Goal: Task Accomplishment & Management: Manage account settings

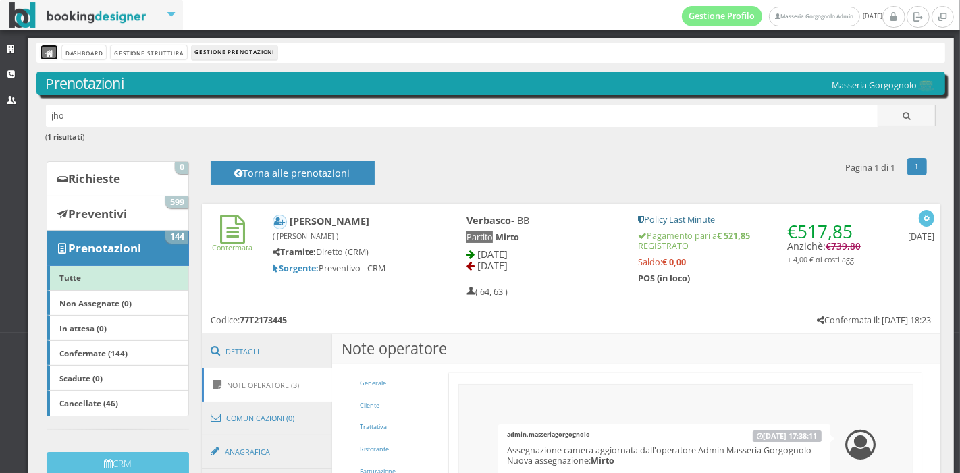
click at [52, 54] on icon at bounding box center [49, 53] width 9 height 9
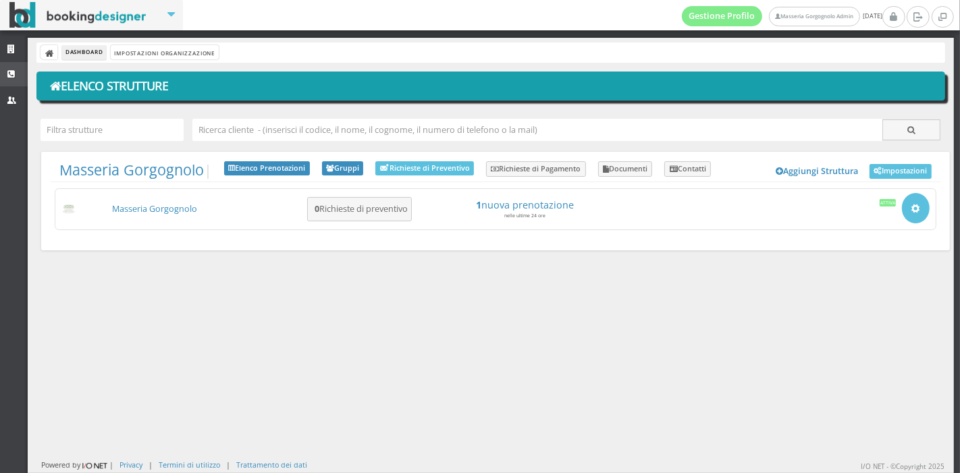
click at [15, 73] on icon at bounding box center [12, 74] width 11 height 9
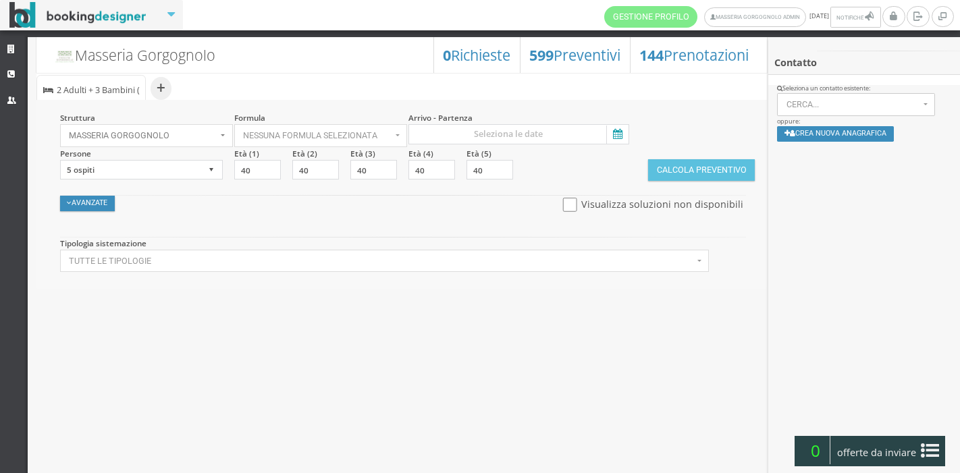
select select
click at [625, 130] on icon at bounding box center [616, 135] width 20 height 18
click at [625, 130] on input at bounding box center [519, 134] width 221 height 20
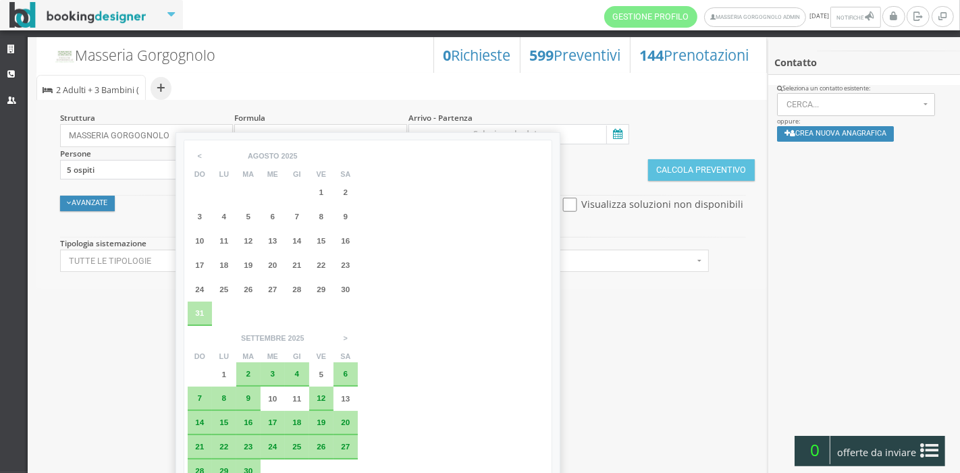
click at [197, 313] on span "31" at bounding box center [199, 313] width 9 height 9
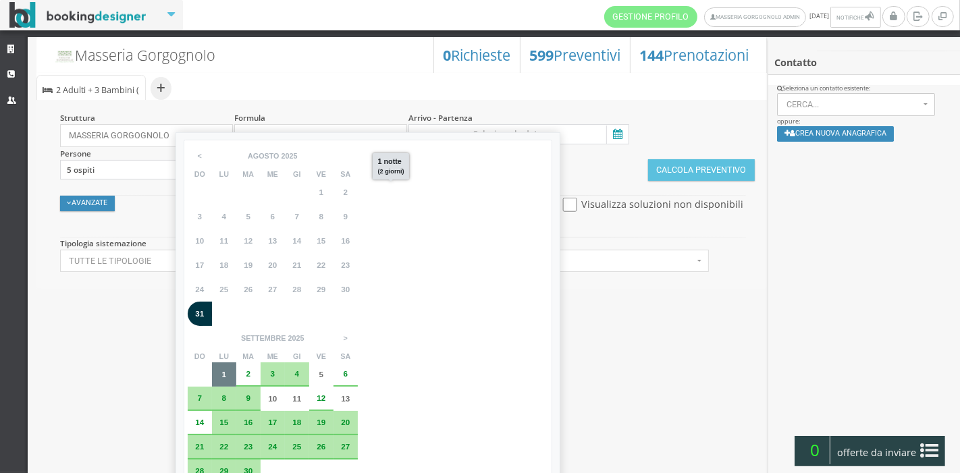
click at [230, 371] on div "1" at bounding box center [224, 375] width 11 height 8
type input "31 ago 2025 - 01 set 2025"
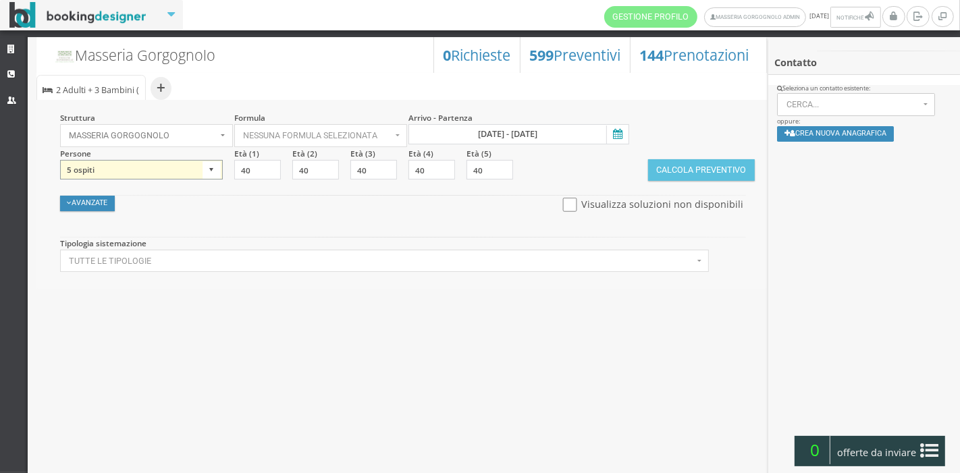
click at [192, 171] on select "1 ospite 2 ospiti 3 ospiti 4 ospiti 5 ospiti 6 ospiti 7 ospiti 8 ospiti 9 ospit…" at bounding box center [141, 170] width 163 height 20
select select "2"
click at [60, 160] on select "1 ospite 2 ospiti 3 ospiti 4 ospiti 5 ospiti 6 ospiti 7 ospiti 8 ospiti 9 ospit…" at bounding box center [141, 170] width 163 height 20
click at [78, 207] on button "Avanzate" at bounding box center [87, 204] width 55 height 16
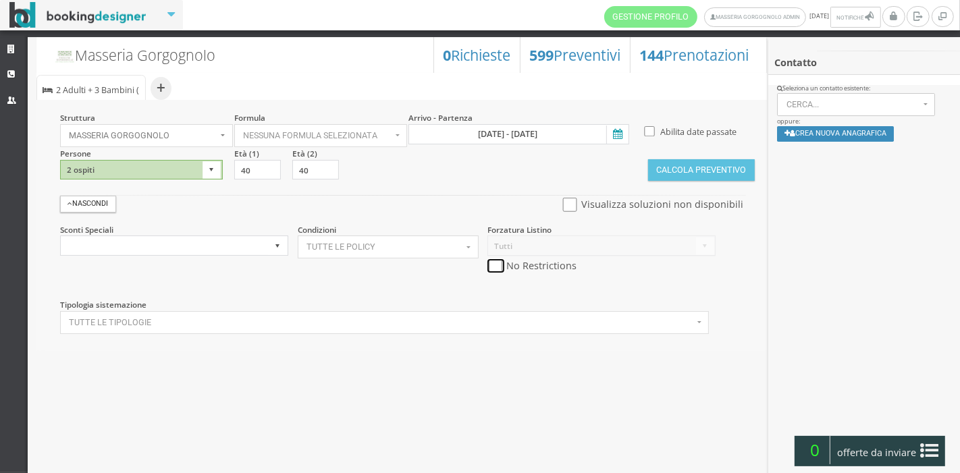
click at [500, 271] on input "checkbox" at bounding box center [496, 266] width 17 height 14
checkbox input "true"
click at [674, 170] on button "Calcola Preventivo" at bounding box center [701, 170] width 107 height 22
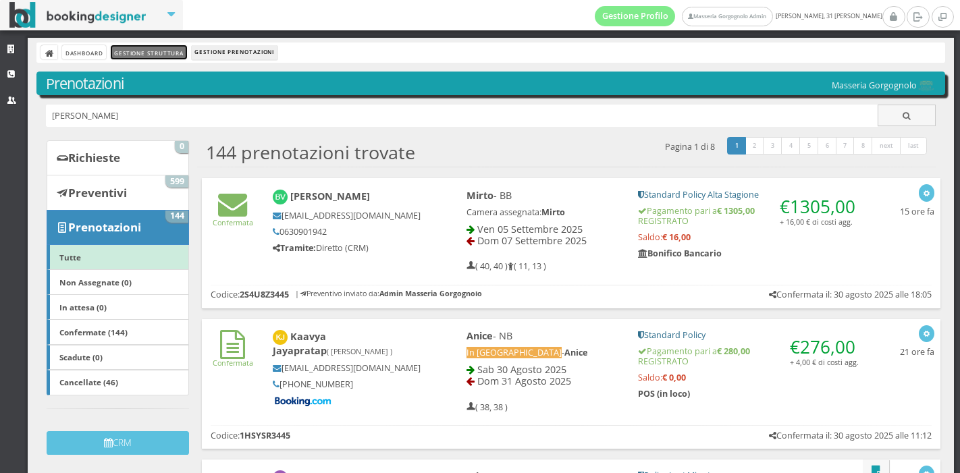
click at [133, 49] on link "Gestione Struttura" at bounding box center [149, 52] width 76 height 14
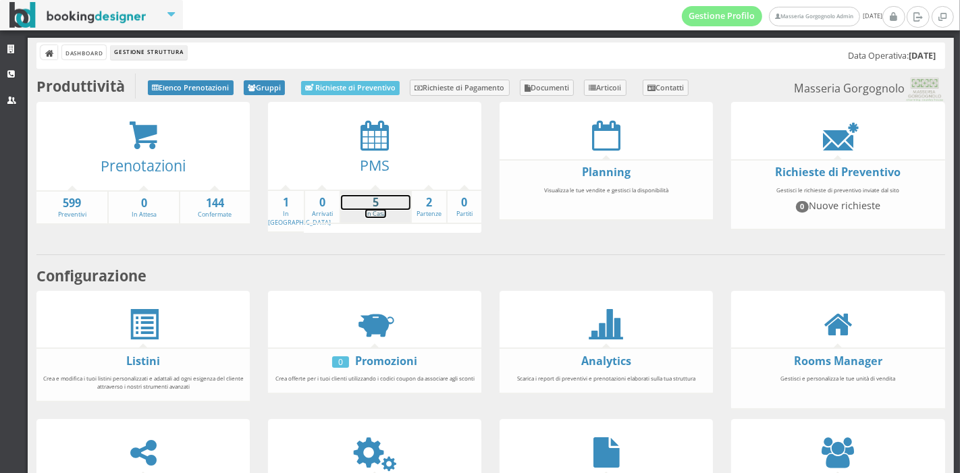
click at [377, 209] on link "5 In Casa" at bounding box center [376, 207] width 70 height 24
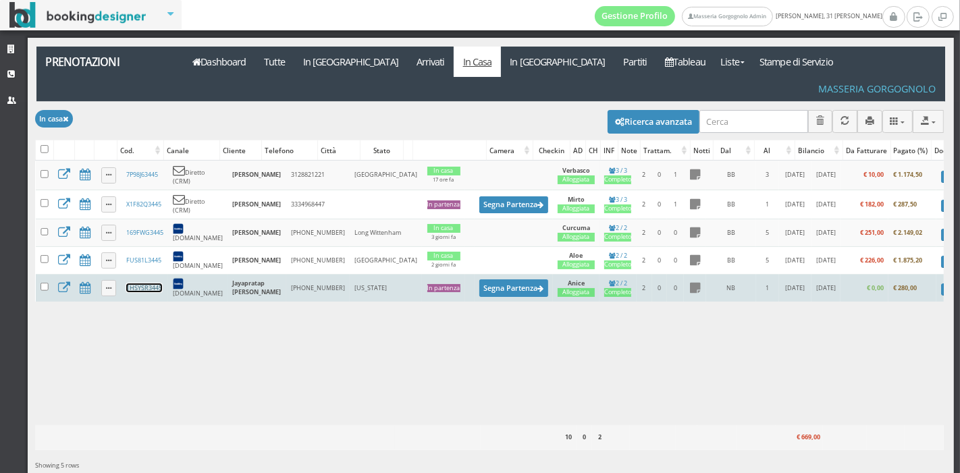
click at [137, 284] on link "1HSYSR3445" at bounding box center [144, 288] width 36 height 9
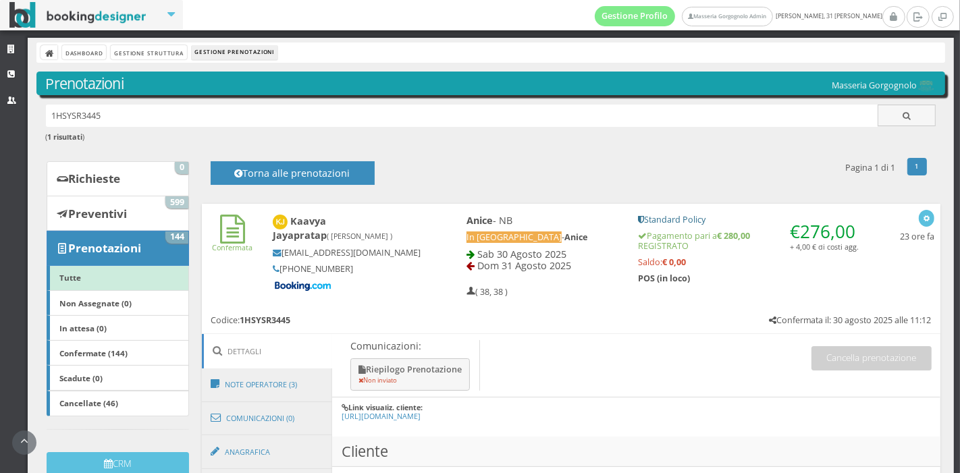
scroll to position [313, 0]
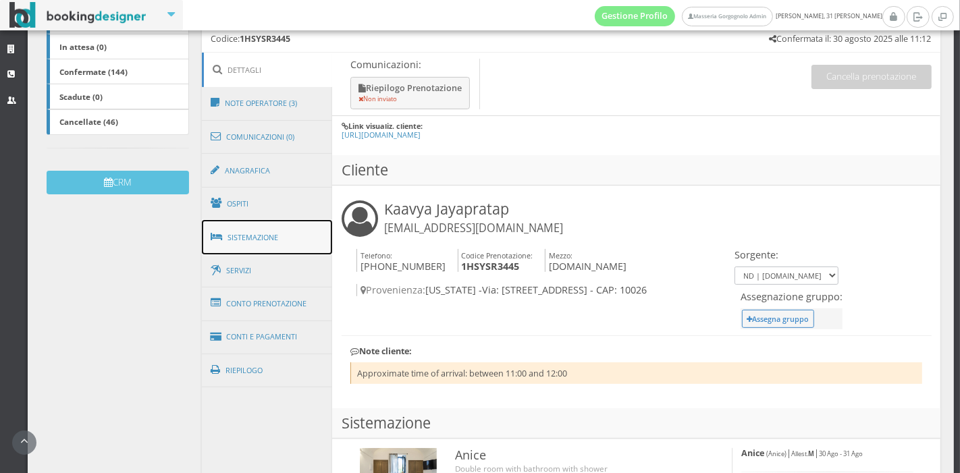
click at [267, 248] on link "Sistemazione" at bounding box center [267, 237] width 131 height 35
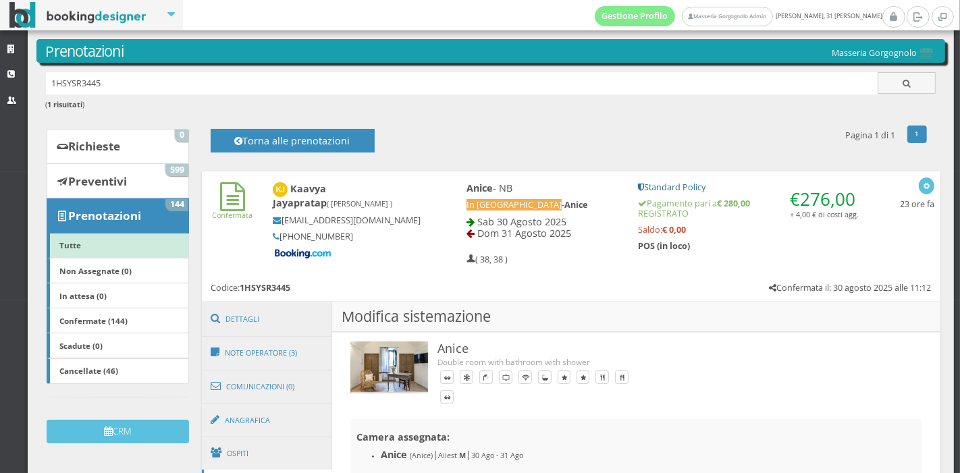
scroll to position [0, 0]
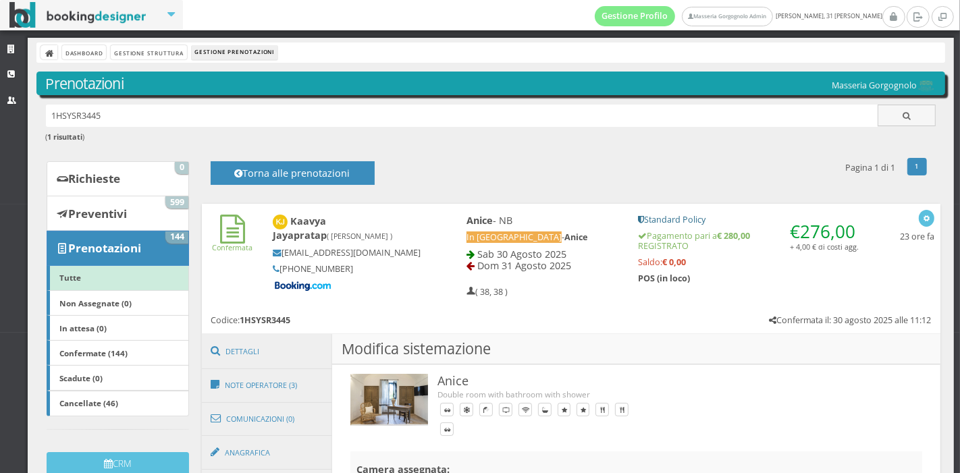
click at [435, 171] on div "1 prenotazione trovata 1 Pagina 1 di 1 Torna alle prenotazioni" at bounding box center [566, 173] width 739 height 32
click at [7, 78] on icon at bounding box center [12, 74] width 11 height 9
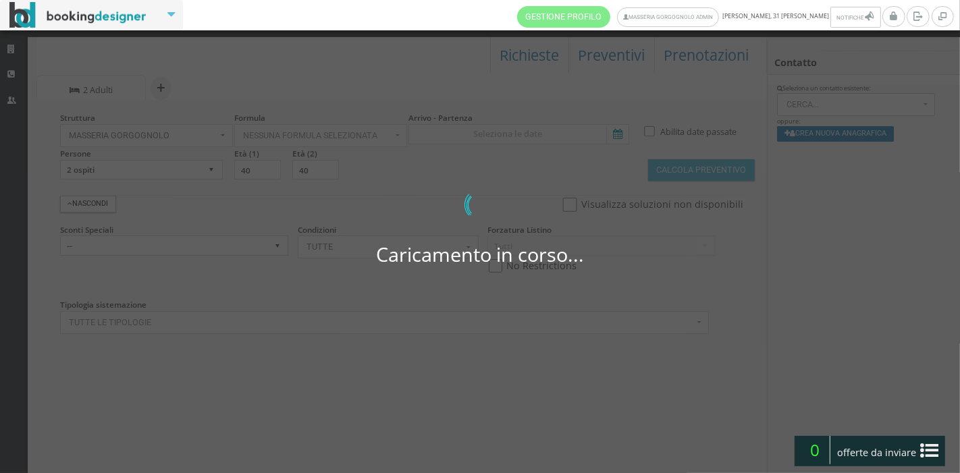
select select
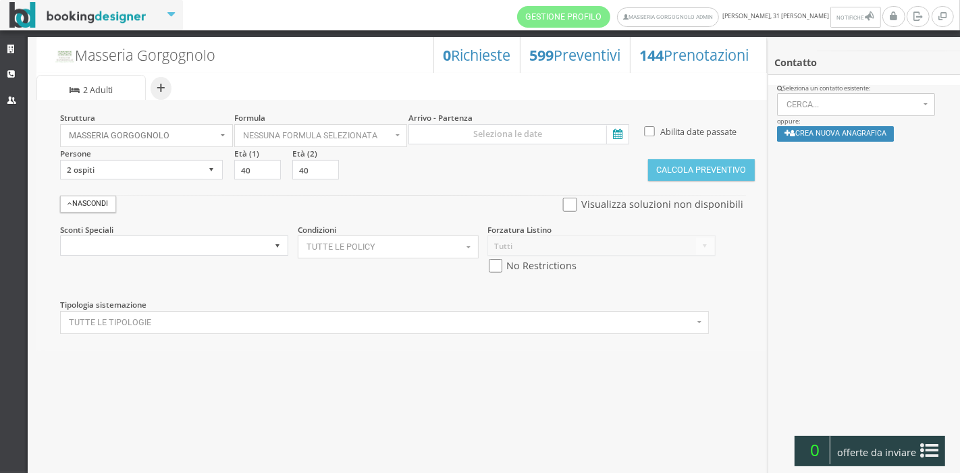
click at [611, 132] on icon at bounding box center [616, 135] width 20 height 18
click at [611, 132] on input at bounding box center [519, 134] width 221 height 20
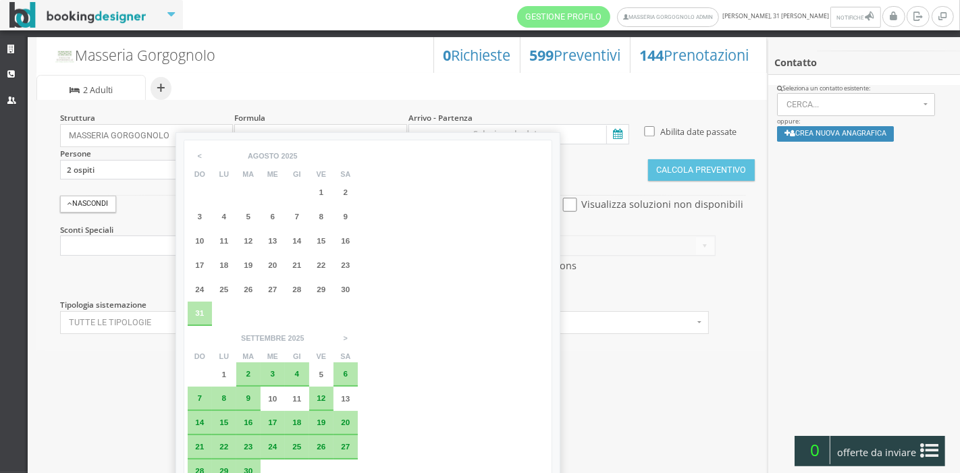
click at [203, 311] on span "31" at bounding box center [199, 313] width 9 height 9
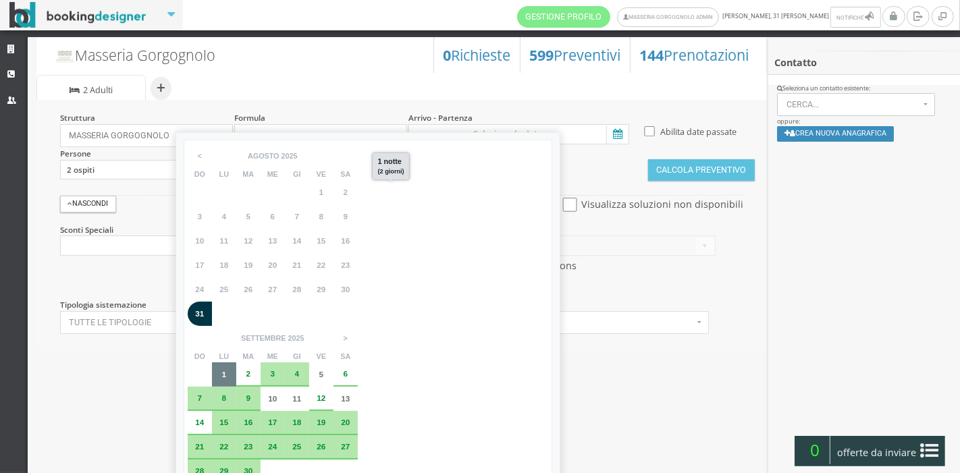
click at [227, 370] on span "1" at bounding box center [224, 374] width 5 height 9
type input "31 ago 2025 - 01 set 2025"
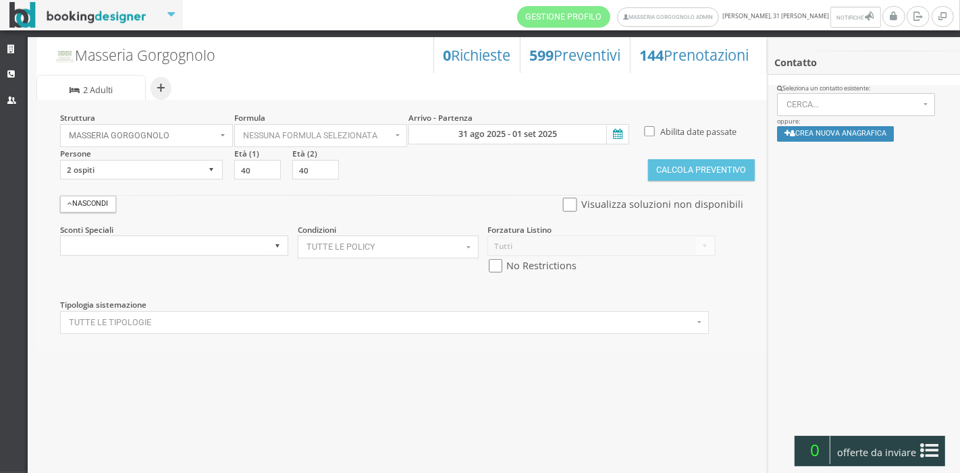
click at [505, 264] on span "No Restrictions" at bounding box center [541, 266] width 75 height 19
click at [493, 265] on input "checkbox" at bounding box center [496, 266] width 17 height 14
checkbox input "true"
click at [677, 172] on button "Calcola Preventivo" at bounding box center [701, 170] width 107 height 22
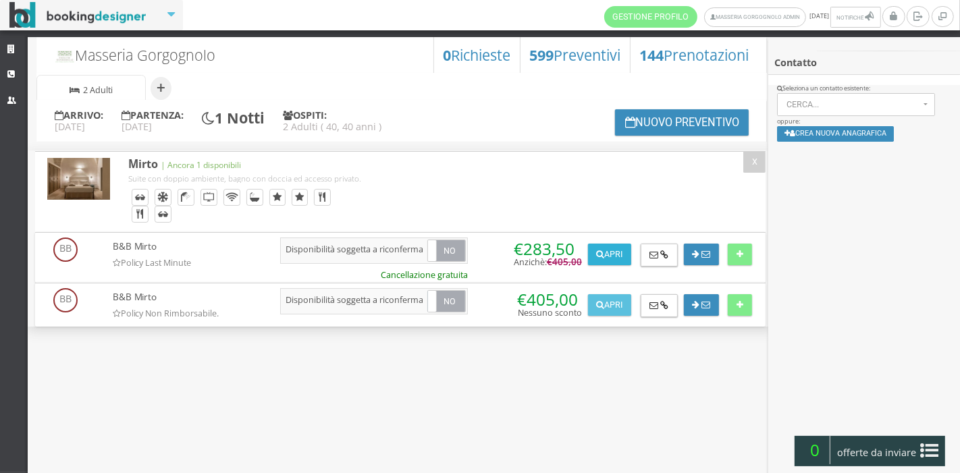
click at [627, 252] on button "Apri" at bounding box center [609, 255] width 43 height 22
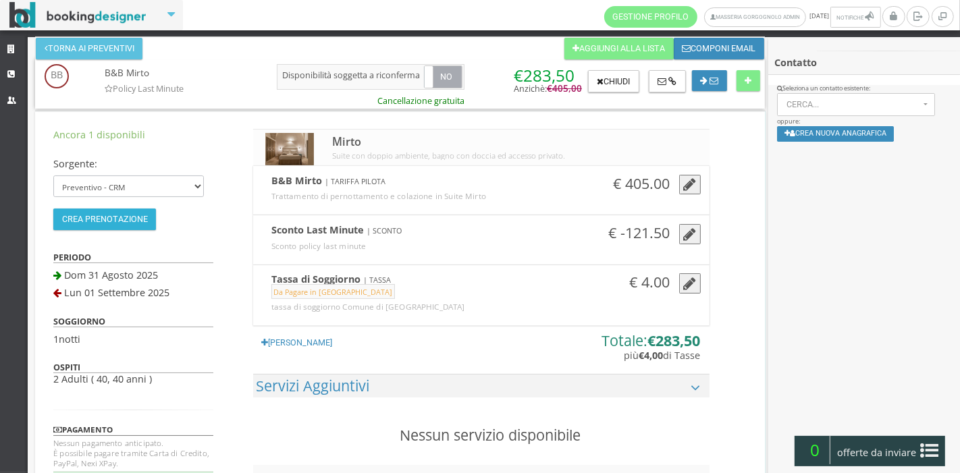
click at [124, 215] on button "Crea Prenotazione" at bounding box center [104, 220] width 103 height 22
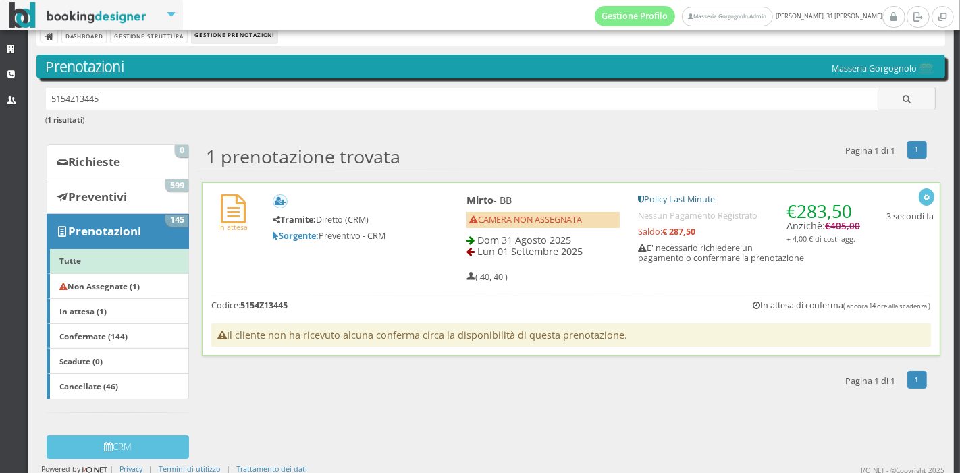
scroll to position [18, 0]
click at [361, 289] on div "In attesa Tramite: Diretto (CRM) Sorgente: Preventivo - CRM [PERSON_NAME] - BB …" at bounding box center [571, 269] width 739 height 174
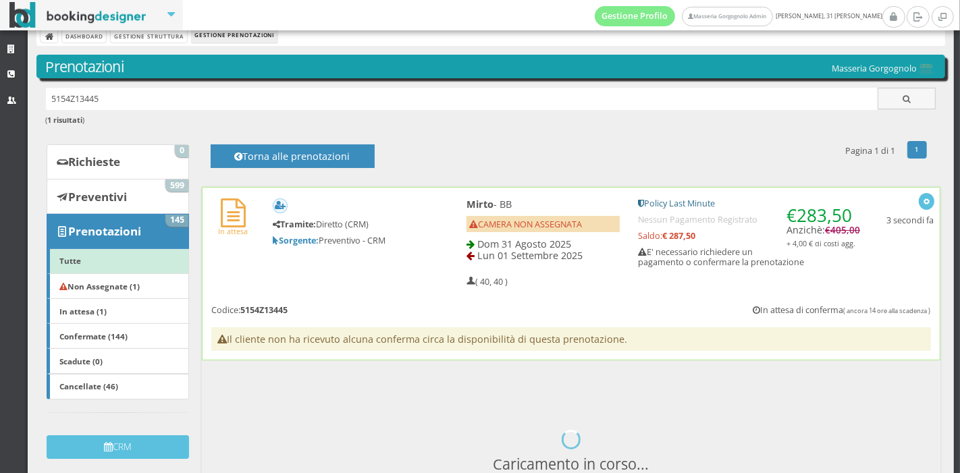
scroll to position [224, 0]
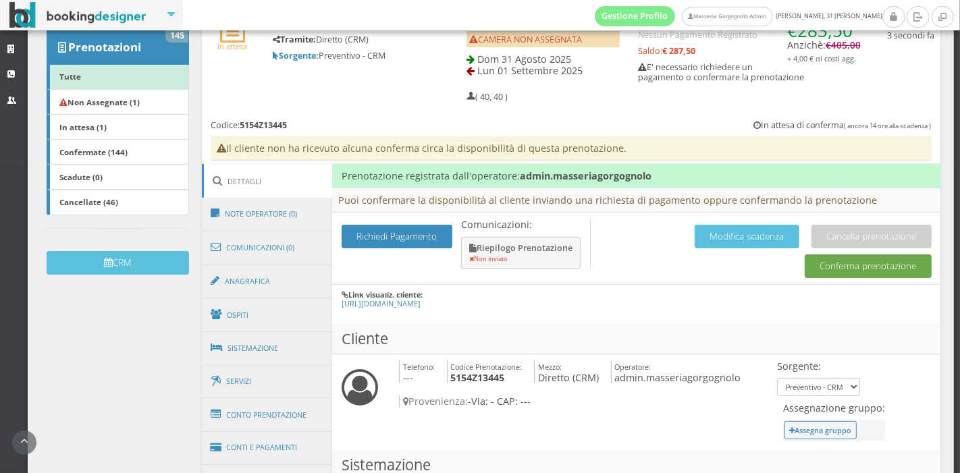
click at [820, 267] on button "Conferma prenotazione" at bounding box center [868, 267] width 127 height 24
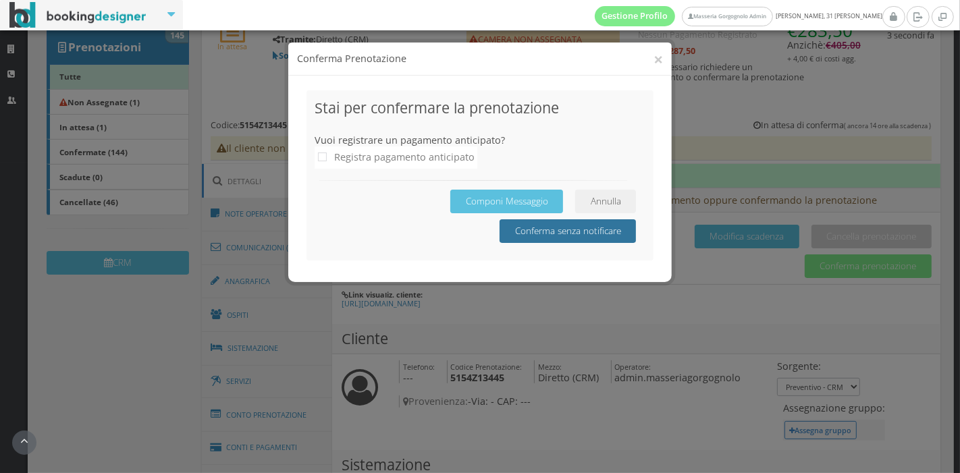
click at [538, 225] on button "Conferma senza notificare" at bounding box center [568, 231] width 136 height 24
